Goal: Register for event/course

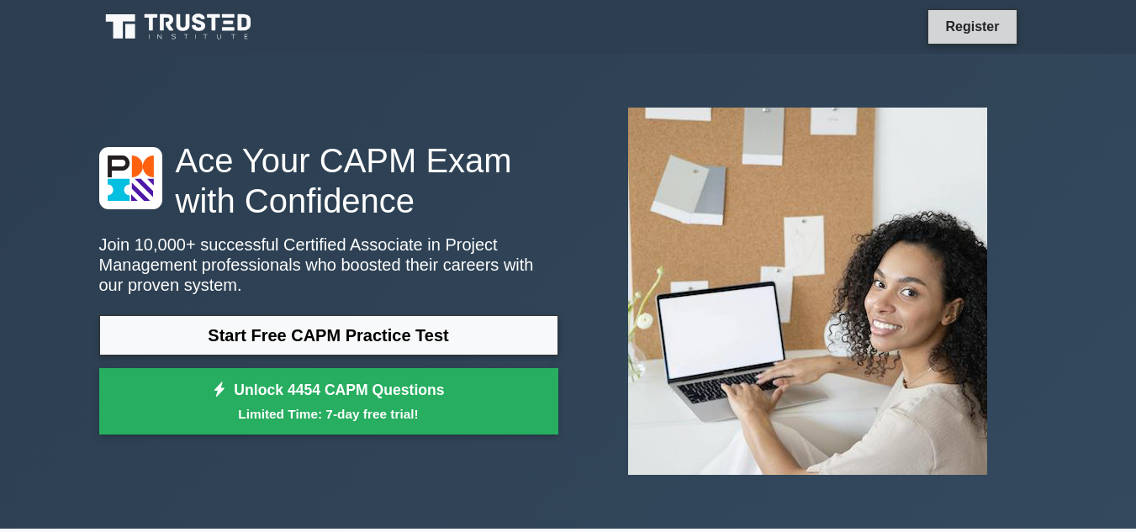
click at [962, 30] on link "Register" at bounding box center [972, 26] width 74 height 21
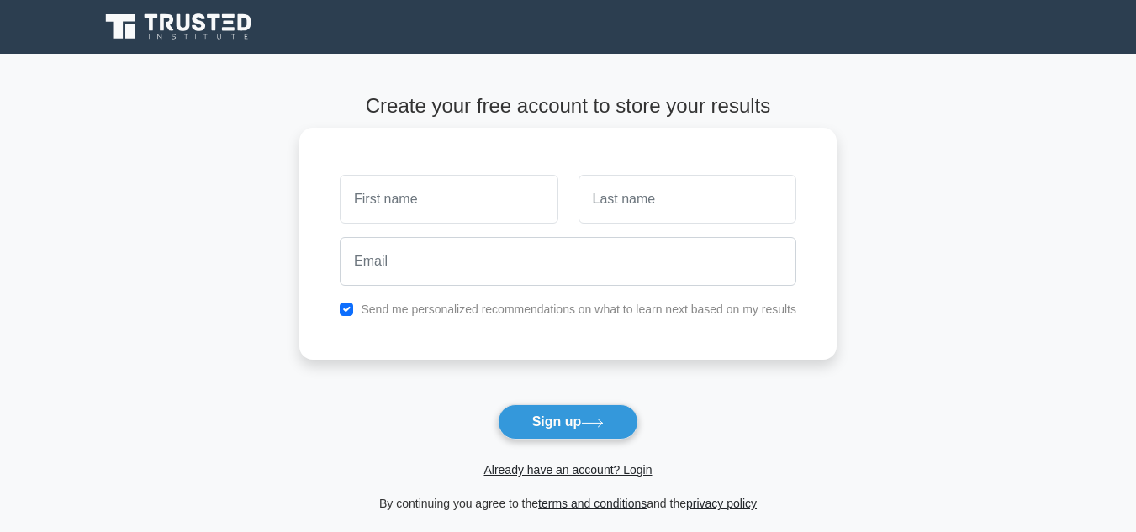
click at [438, 188] on input "text" at bounding box center [449, 199] width 218 height 49
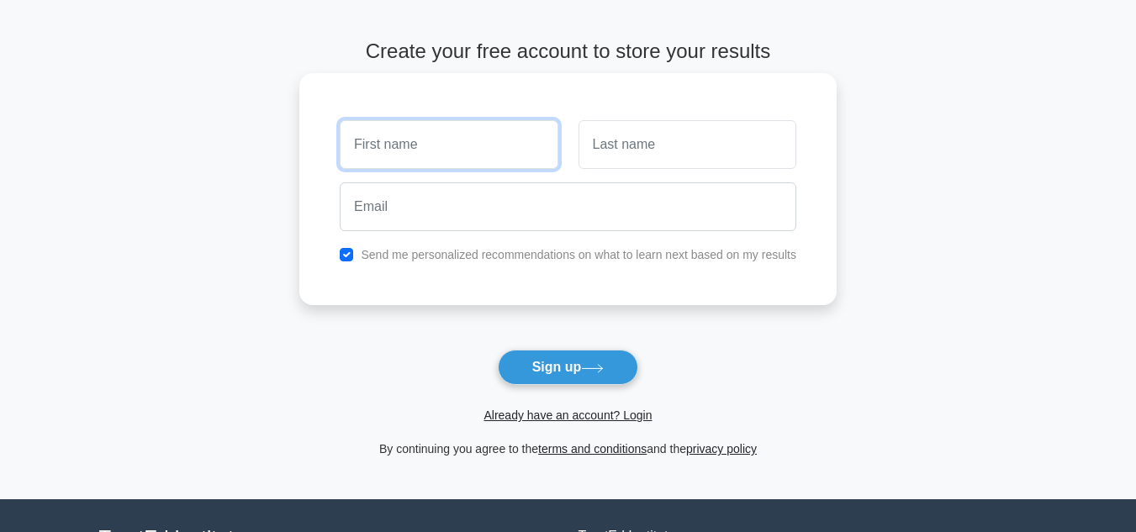
scroll to position [84, 0]
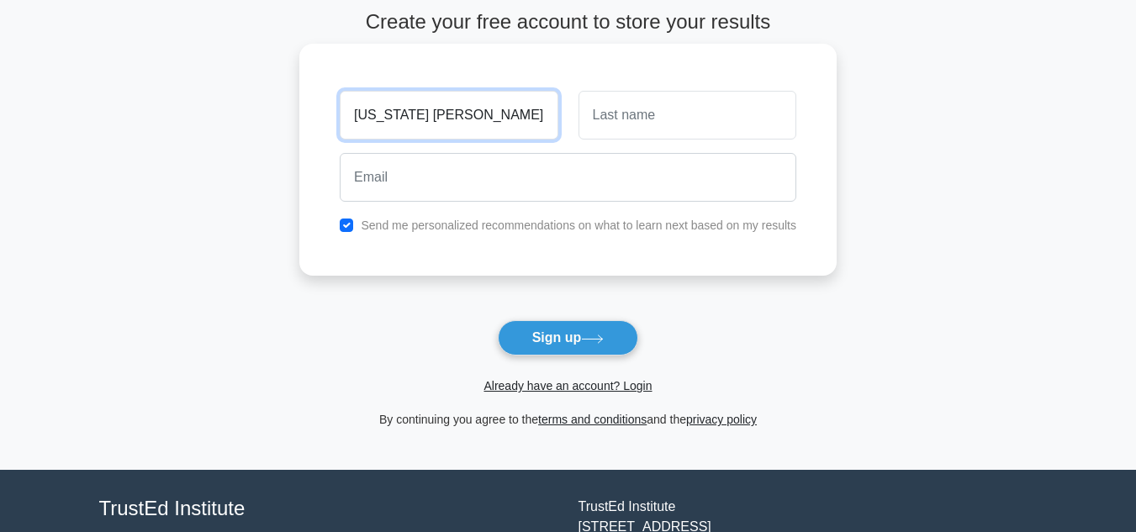
type input "[US_STATE] [PERSON_NAME]"
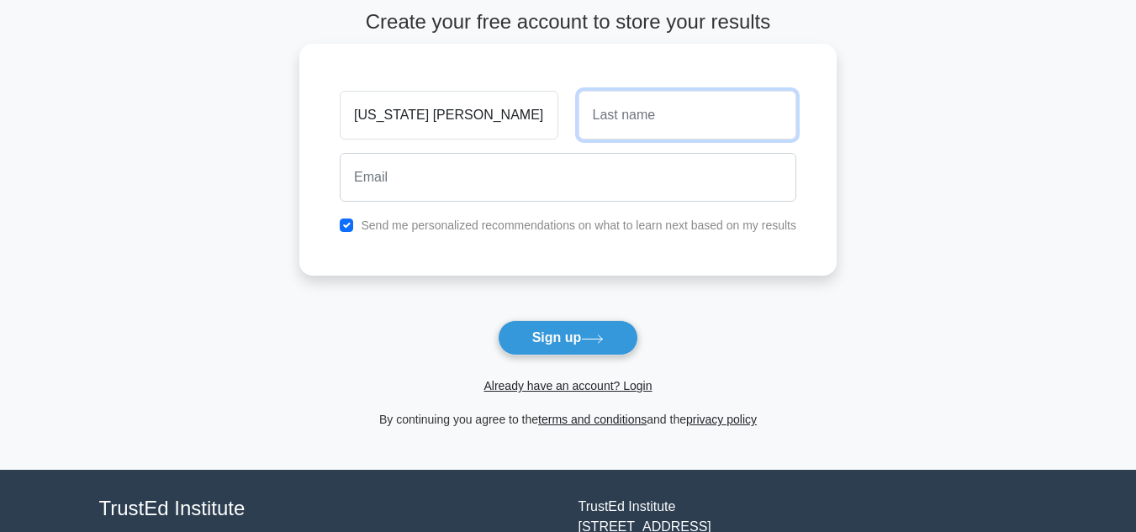
click at [625, 125] on input "text" at bounding box center [688, 115] width 218 height 49
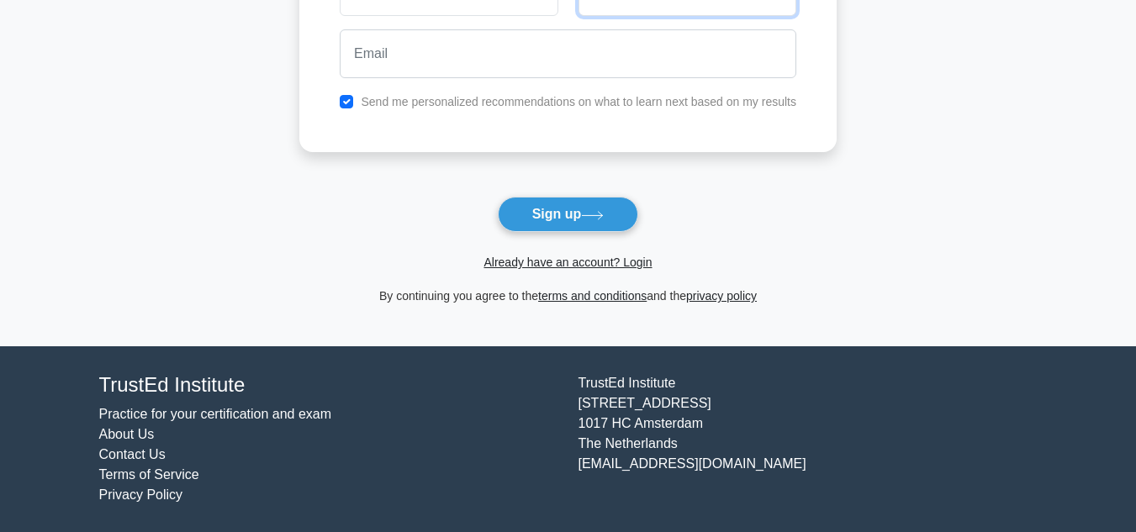
scroll to position [209, 0]
type input "[PERSON_NAME]"
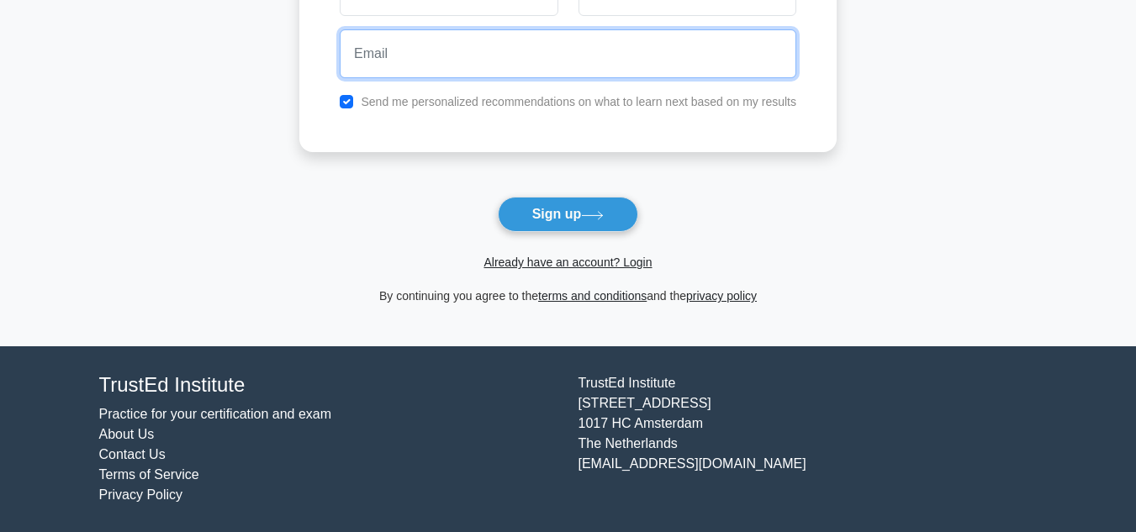
click at [520, 56] on input "email" at bounding box center [568, 53] width 457 height 49
type input "[EMAIL_ADDRESS][DOMAIN_NAME]"
click at [498, 197] on button "Sign up" at bounding box center [568, 214] width 141 height 35
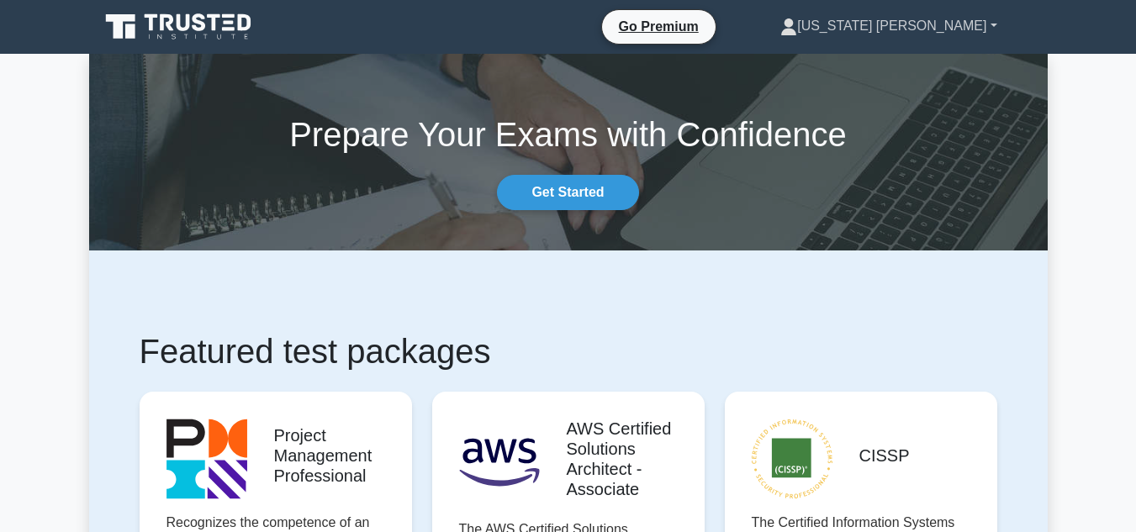
click at [907, 25] on link "Virginia Annisa" at bounding box center [888, 26] width 297 height 34
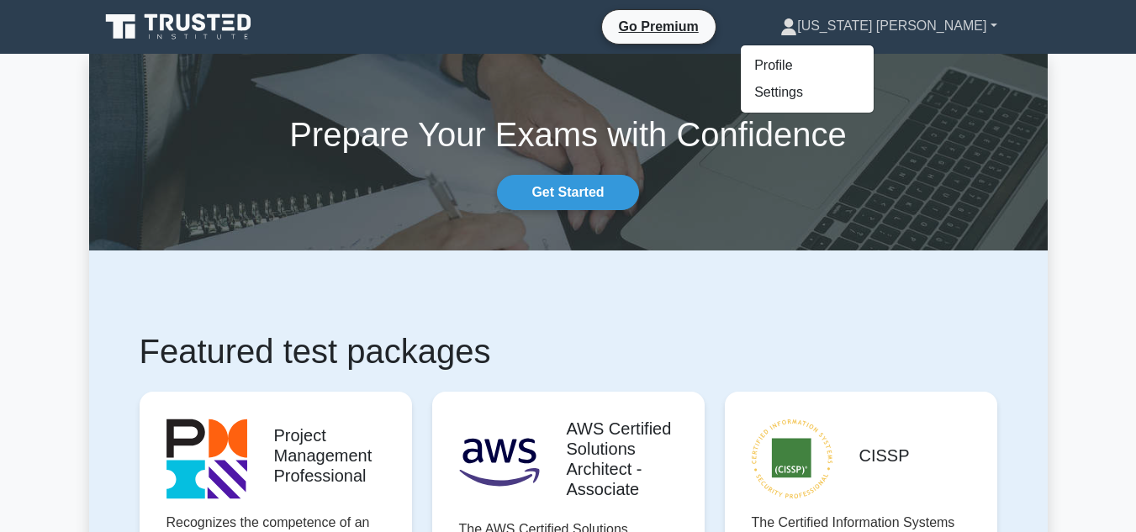
click at [907, 25] on link "Virginia Annisa" at bounding box center [888, 26] width 297 height 34
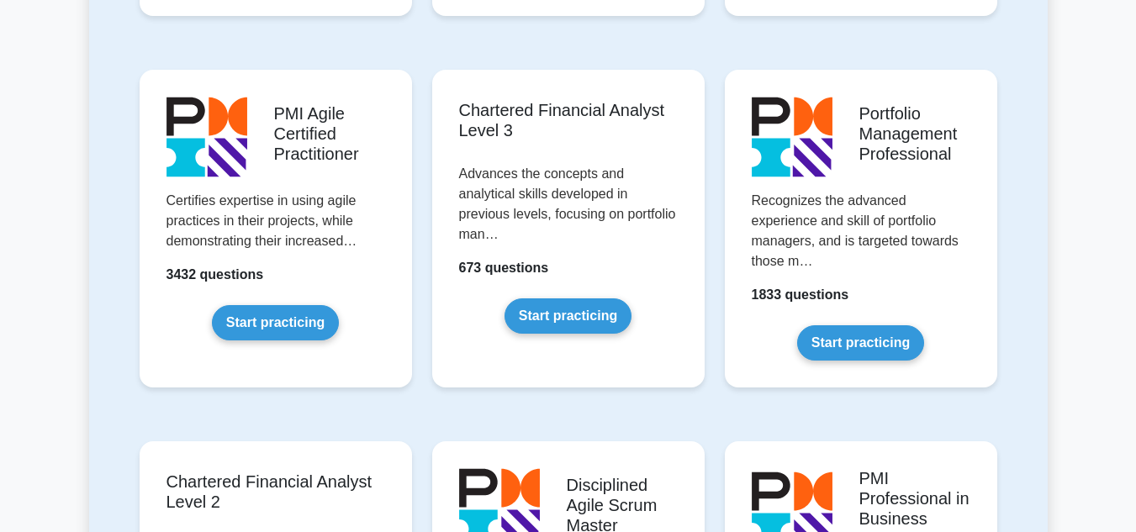
scroll to position [1850, 0]
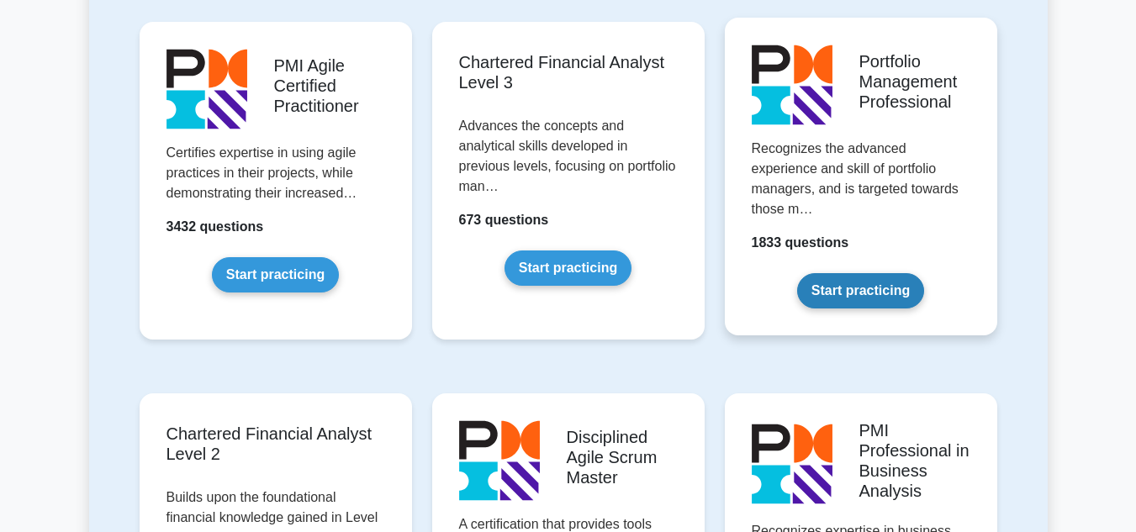
click at [826, 273] on link "Start practicing" at bounding box center [860, 290] width 127 height 35
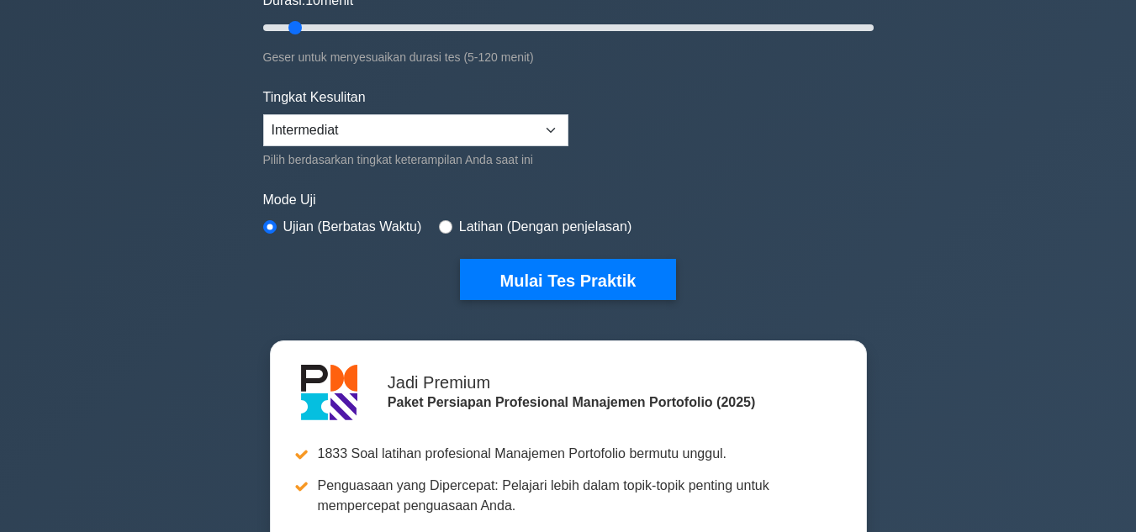
scroll to position [673, 0]
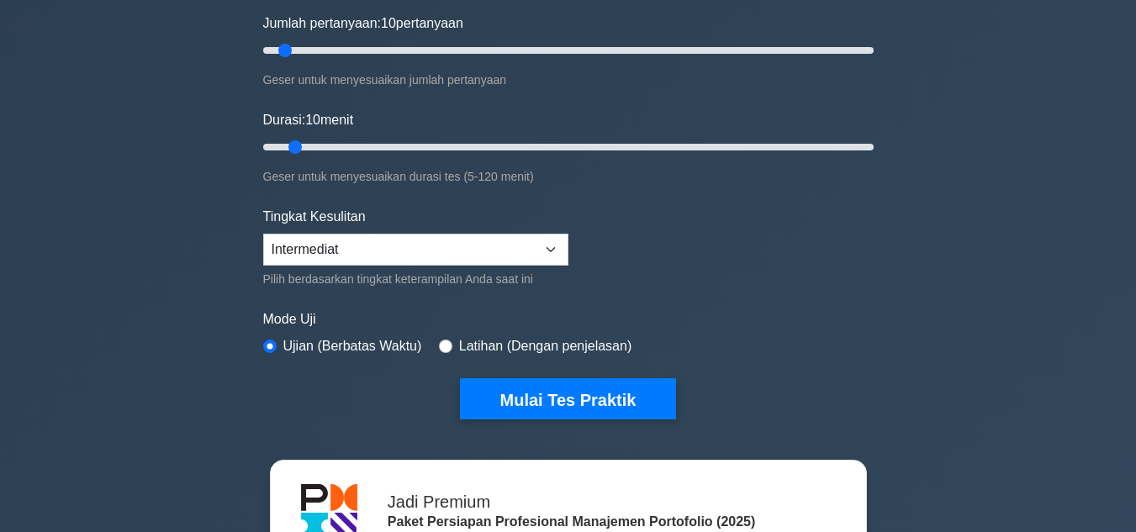
scroll to position [168, 0]
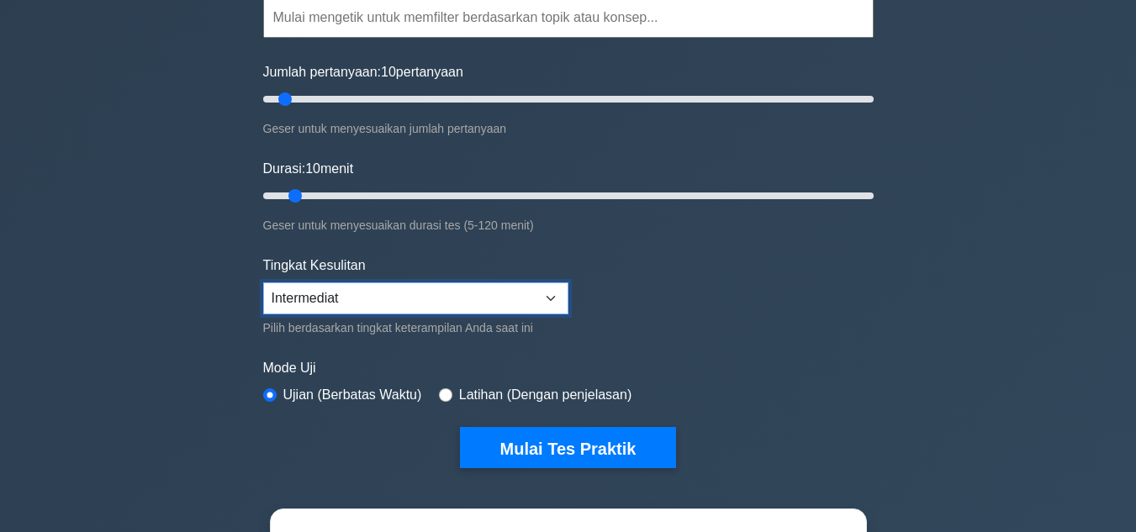
click at [405, 299] on select "Pemula Intermediat Pakar" at bounding box center [415, 299] width 305 height 32
select select "beginner"
click at [263, 283] on select "Pemula Intermediat Pakar" at bounding box center [415, 299] width 305 height 32
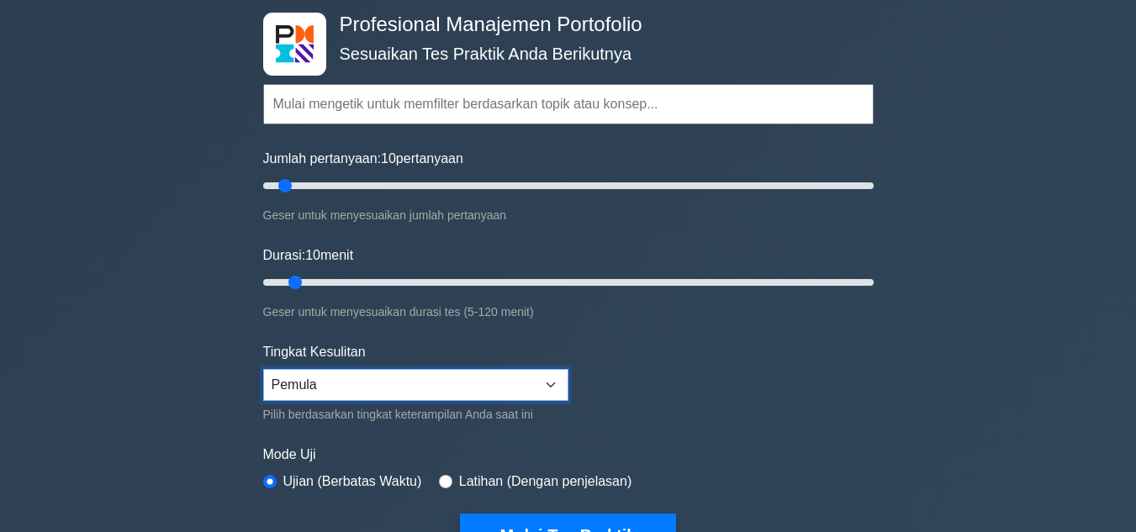
scroll to position [0, 0]
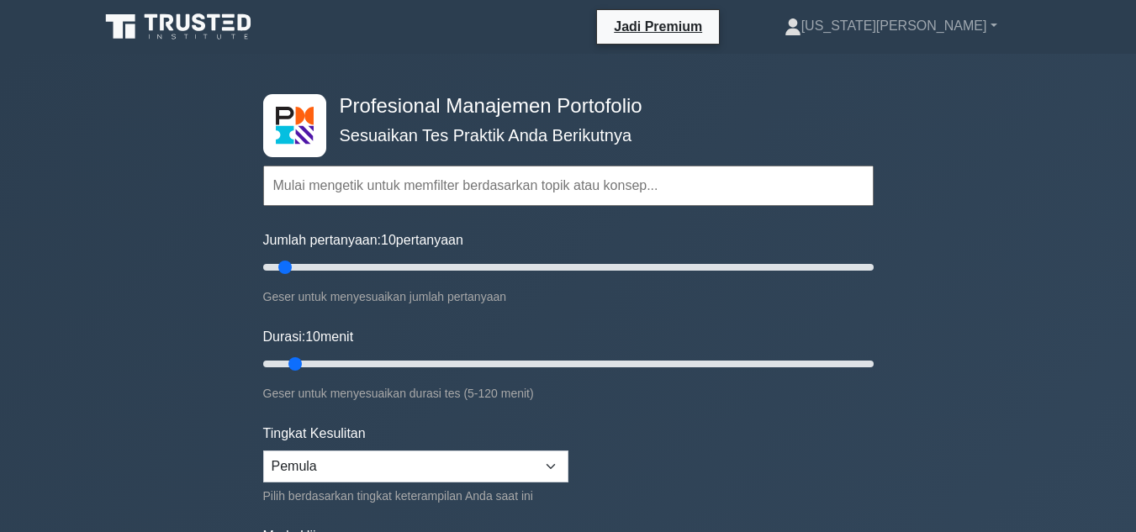
click at [555, 188] on input "text" at bounding box center [568, 186] width 611 height 40
drag, startPoint x: 310, startPoint y: 355, endPoint x: 440, endPoint y: 370, distance: 131.2
type input "40"
click at [440, 370] on input "Durasi: 40 menit" at bounding box center [568, 364] width 611 height 20
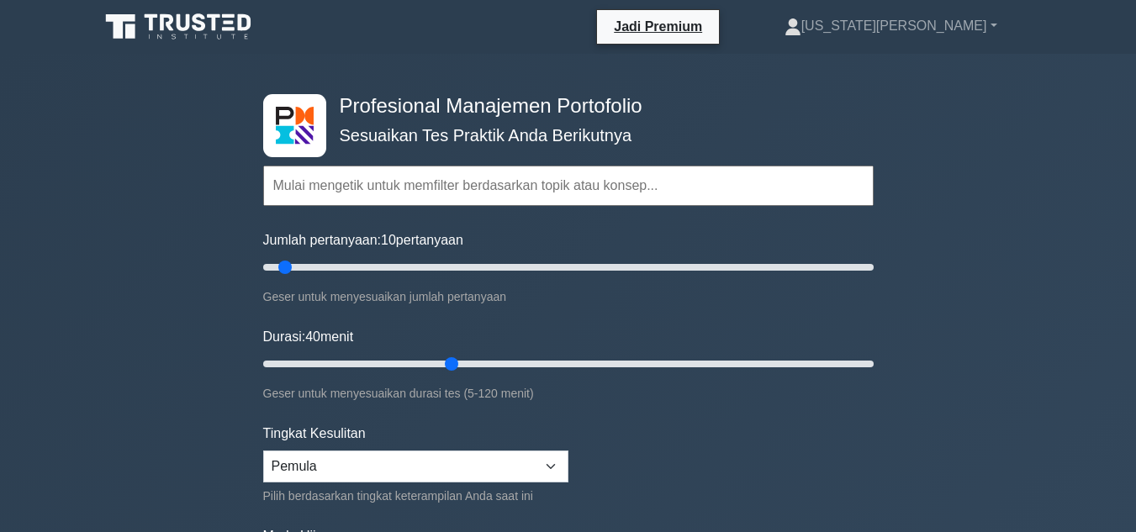
click at [593, 422] on form "Topik Kelompok Proses Manajemen Portofolio Manajemen Strategis Portofolio Manaj…" at bounding box center [568, 374] width 611 height 521
click at [602, 186] on input "text" at bounding box center [568, 186] width 611 height 40
